Goal: Find contact information: Find contact information

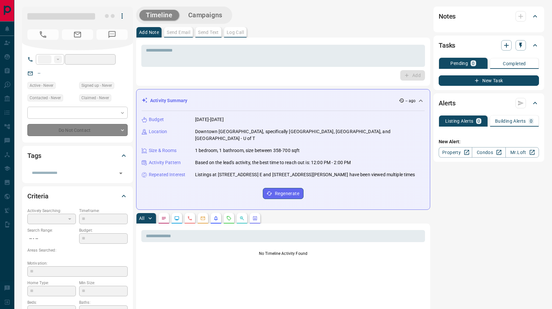
type input "**"
type input "**********"
type input "*"
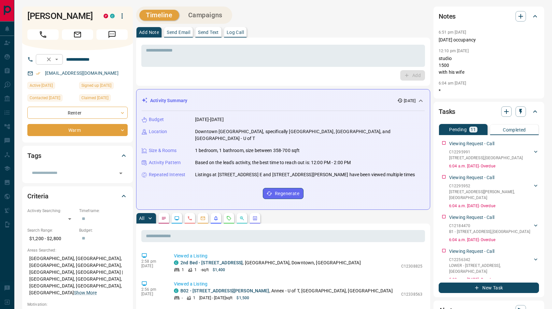
scroll to position [1, 0]
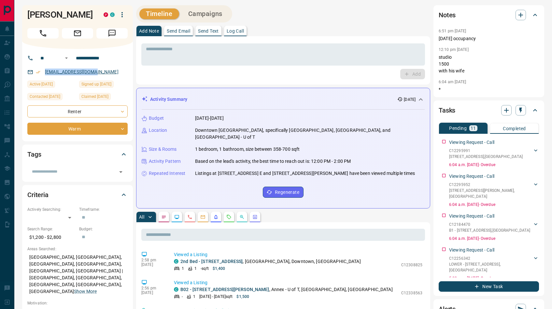
drag, startPoint x: 98, startPoint y: 73, endPoint x: 45, endPoint y: 74, distance: 52.8
click at [45, 74] on div "[EMAIL_ADDRESS][DOMAIN_NAME]" at bounding box center [77, 71] width 100 height 11
click at [100, 70] on div "[EMAIL_ADDRESS][DOMAIN_NAME]" at bounding box center [77, 71] width 100 height 11
click at [94, 72] on div "[EMAIL_ADDRESS][DOMAIN_NAME]" at bounding box center [77, 71] width 100 height 11
drag, startPoint x: 97, startPoint y: 72, endPoint x: 46, endPoint y: 71, distance: 51.2
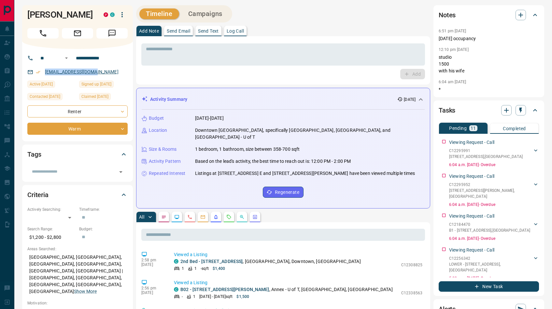
click at [46, 71] on div "[EMAIL_ADDRESS][DOMAIN_NAME]" at bounding box center [77, 71] width 100 height 11
copy link "[EMAIL_ADDRESS][DOMAIN_NAME]"
